Goal: Find specific page/section: Find specific page/section

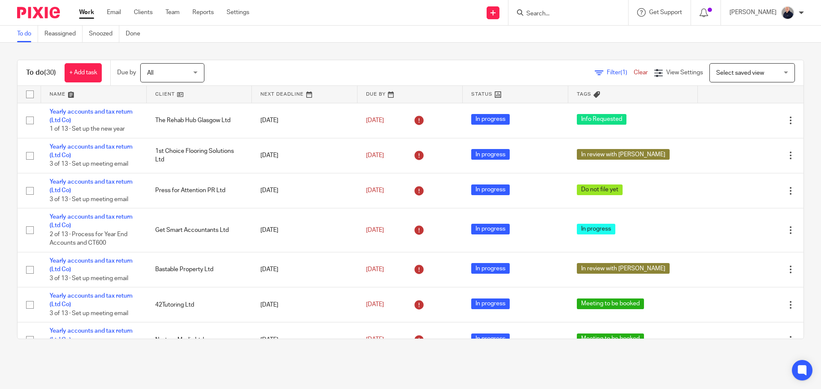
click at [543, 17] on input "Search" at bounding box center [563, 14] width 77 height 8
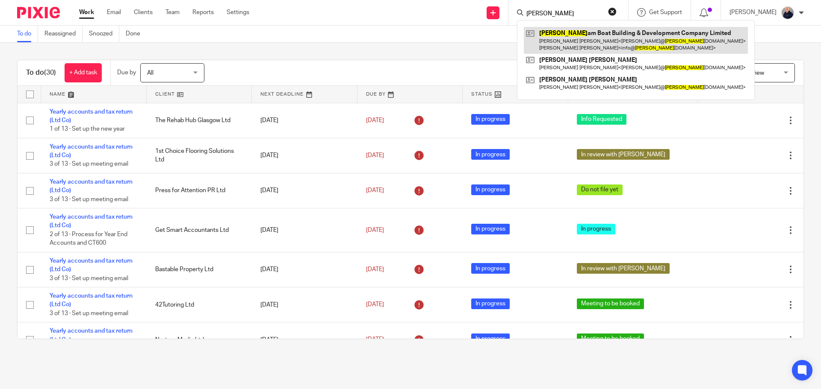
type input "marth"
drag, startPoint x: 560, startPoint y: 35, endPoint x: 556, endPoint y: 35, distance: 4.3
click at [560, 35] on link at bounding box center [636, 40] width 224 height 27
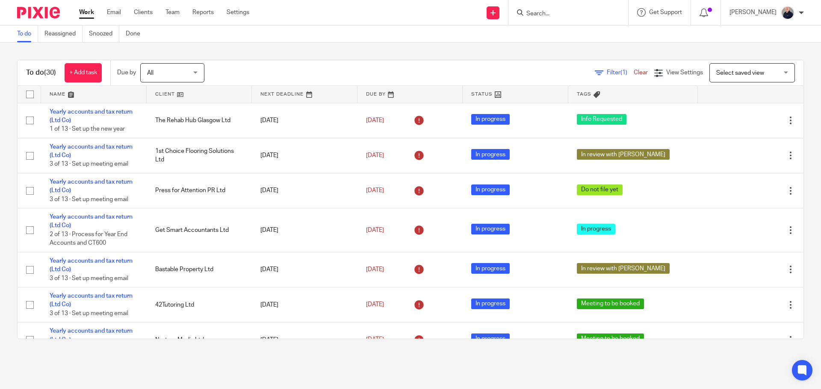
click at [57, 94] on link at bounding box center [94, 94] width 106 height 17
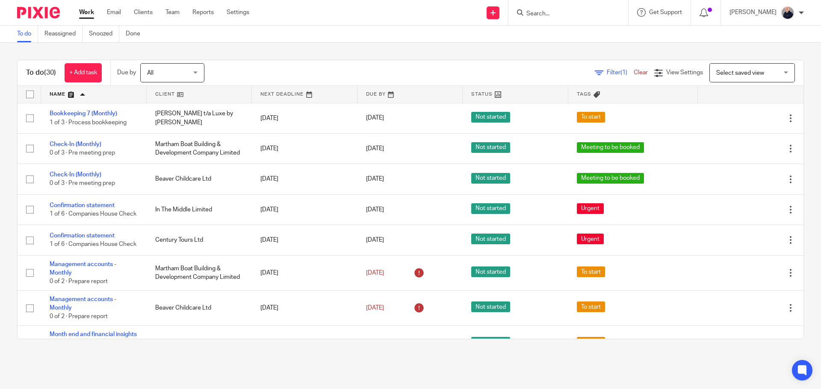
click at [537, 11] on input "Search" at bounding box center [563, 14] width 77 height 8
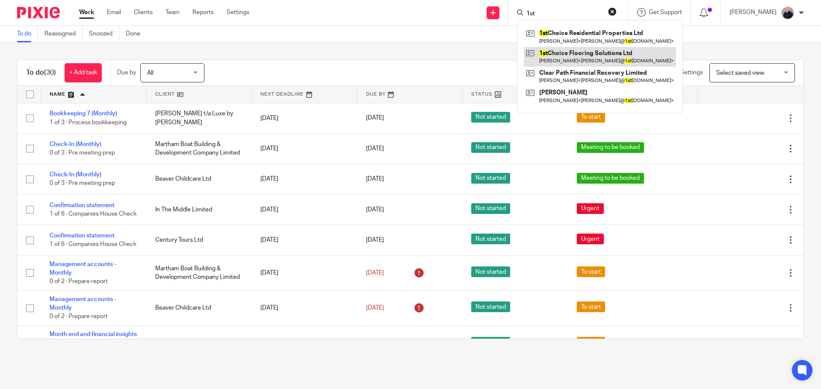
type input "1st"
click at [579, 56] on link at bounding box center [600, 57] width 152 height 20
